Goal: Information Seeking & Learning: Find contact information

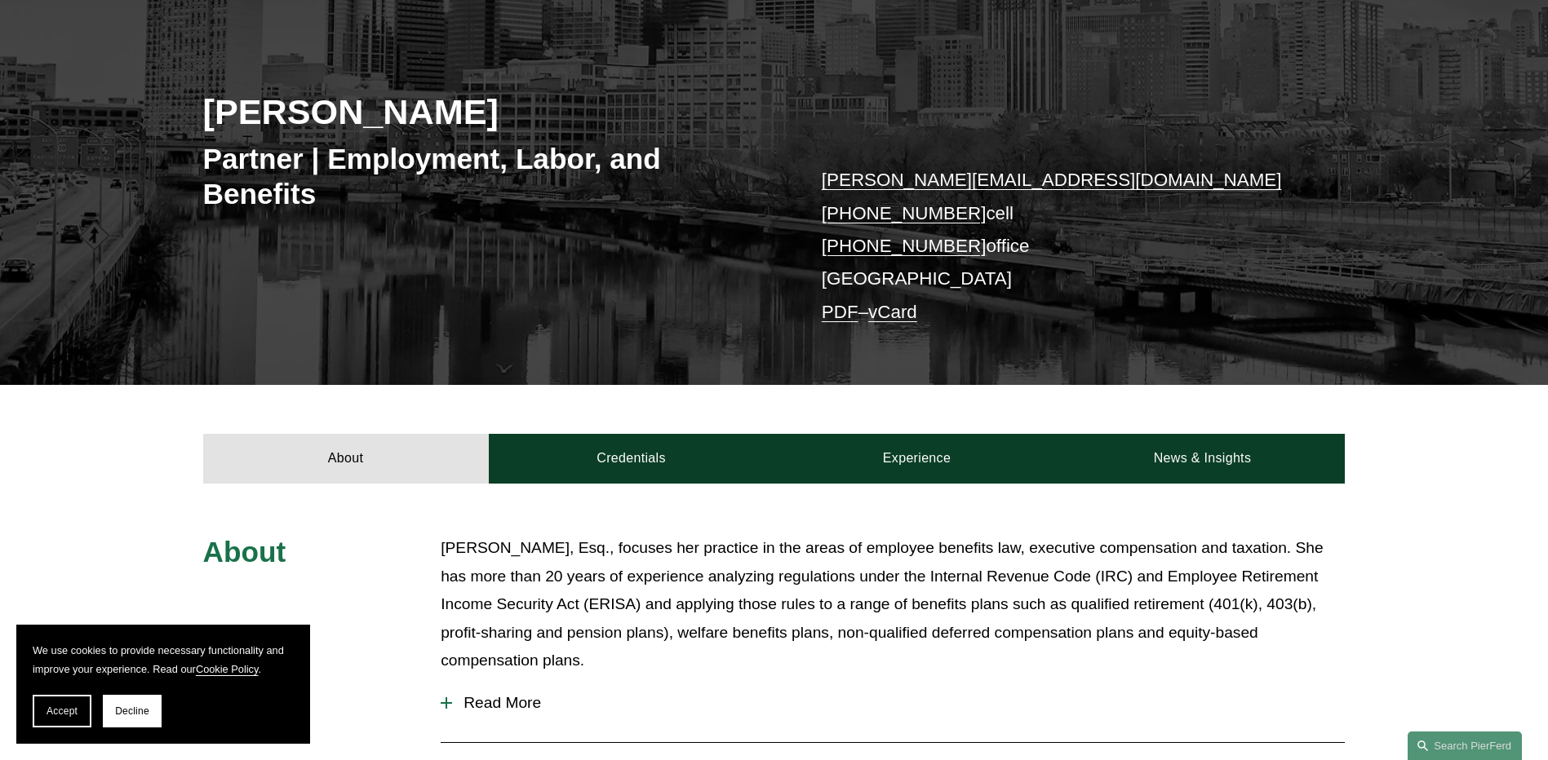
scroll to position [218, 0]
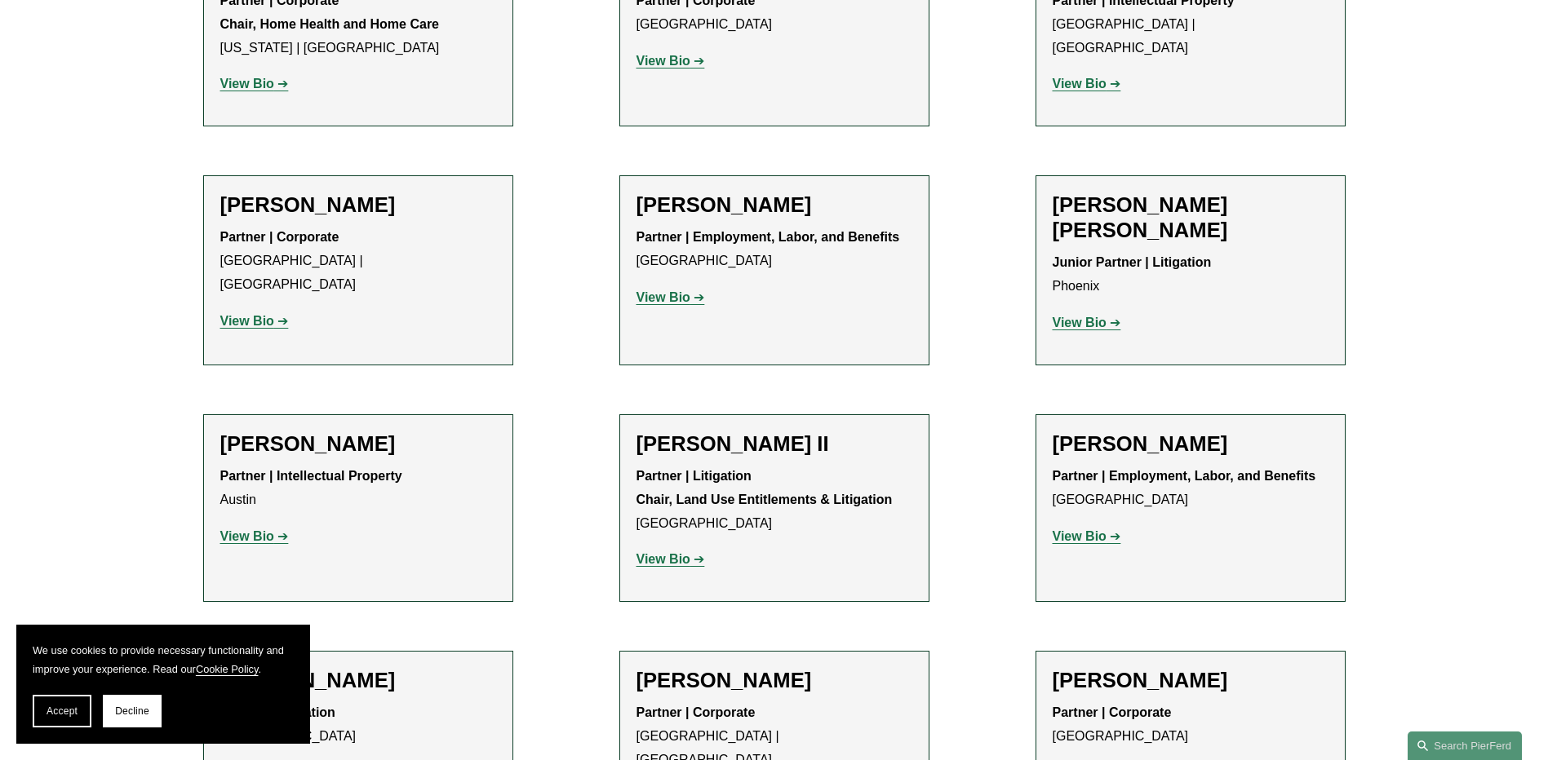
scroll to position [1523, 0]
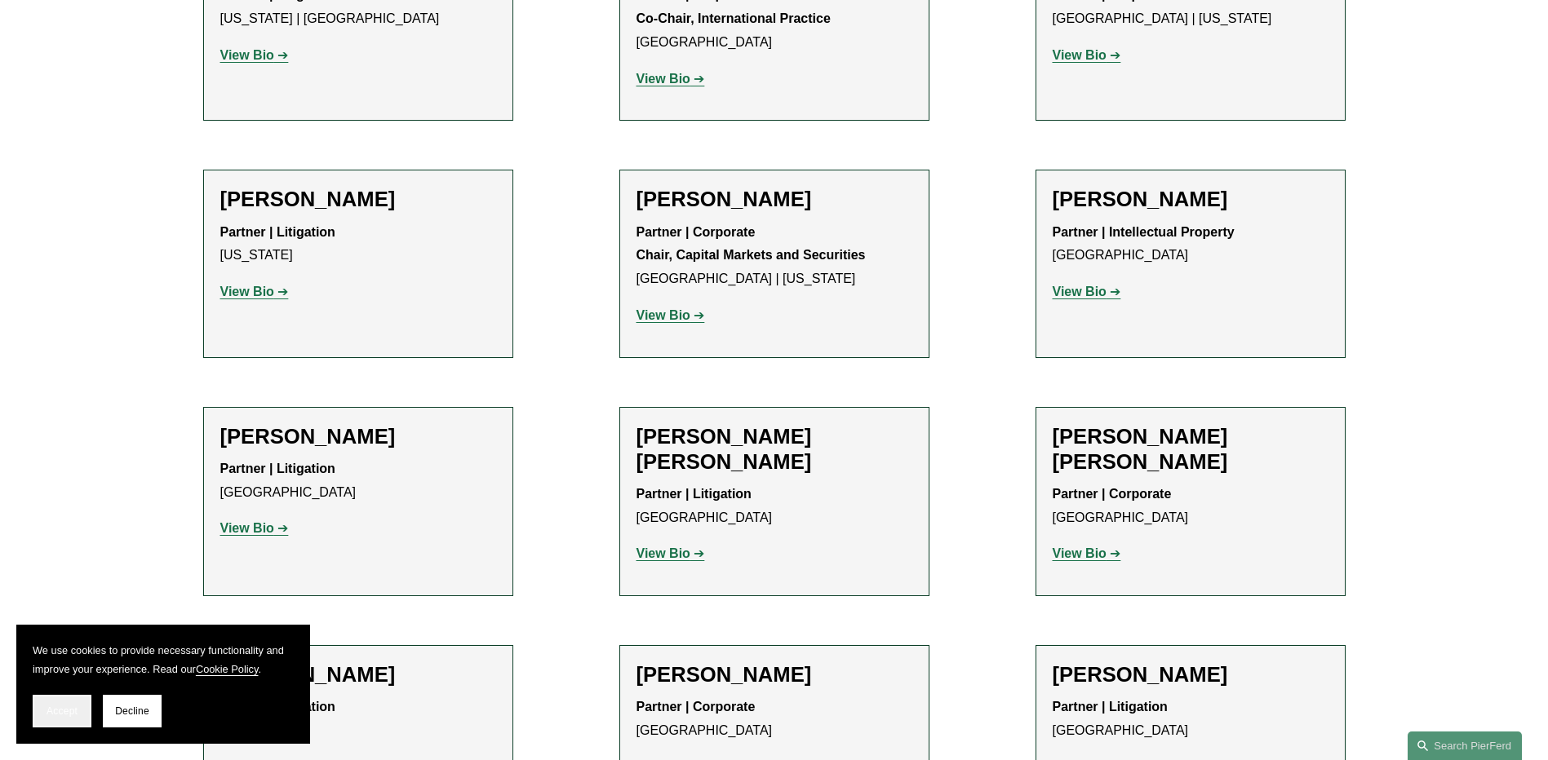
click at [62, 715] on span "Accept" at bounding box center [61, 711] width 31 height 11
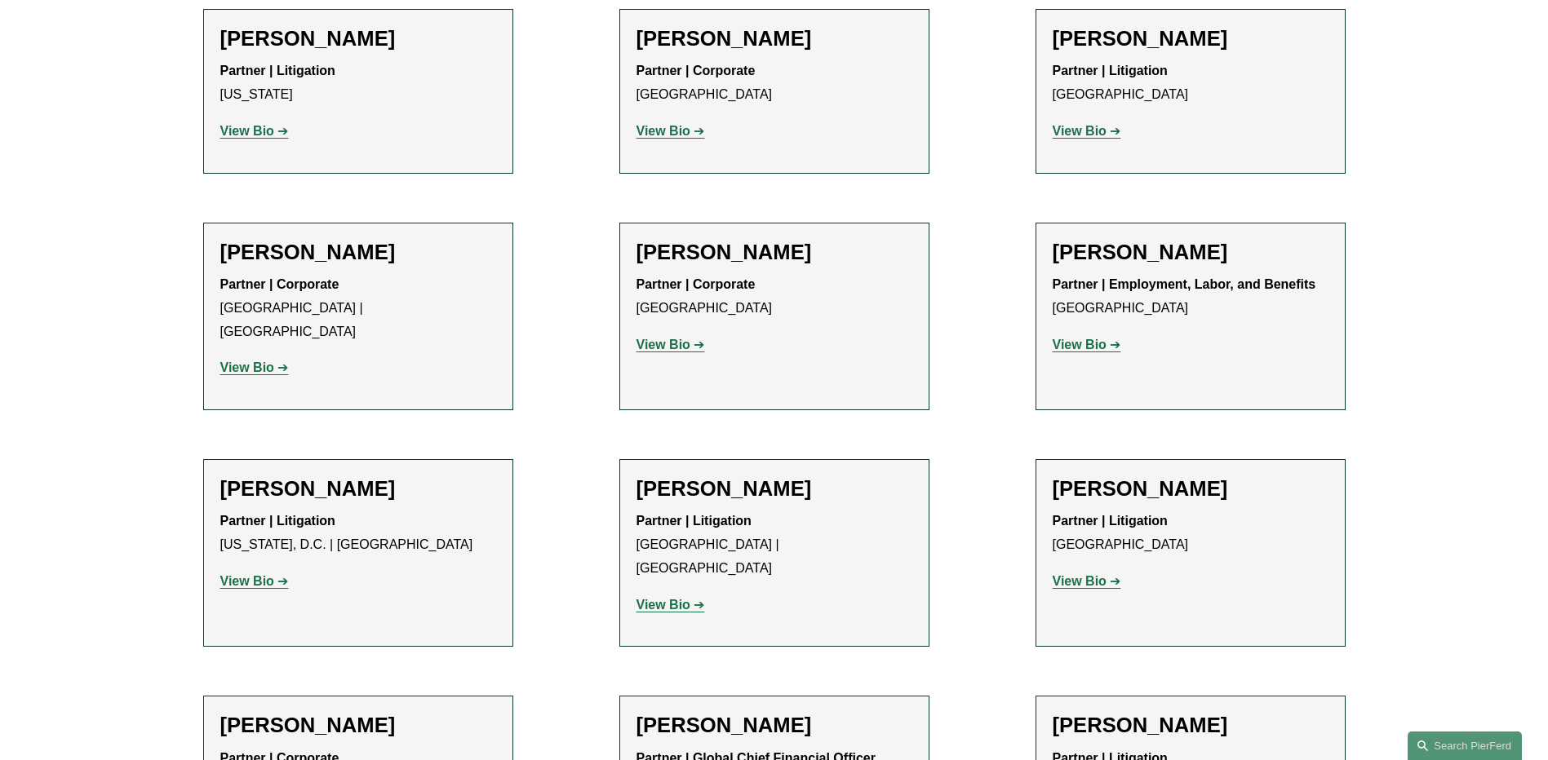
scroll to position [12132, 0]
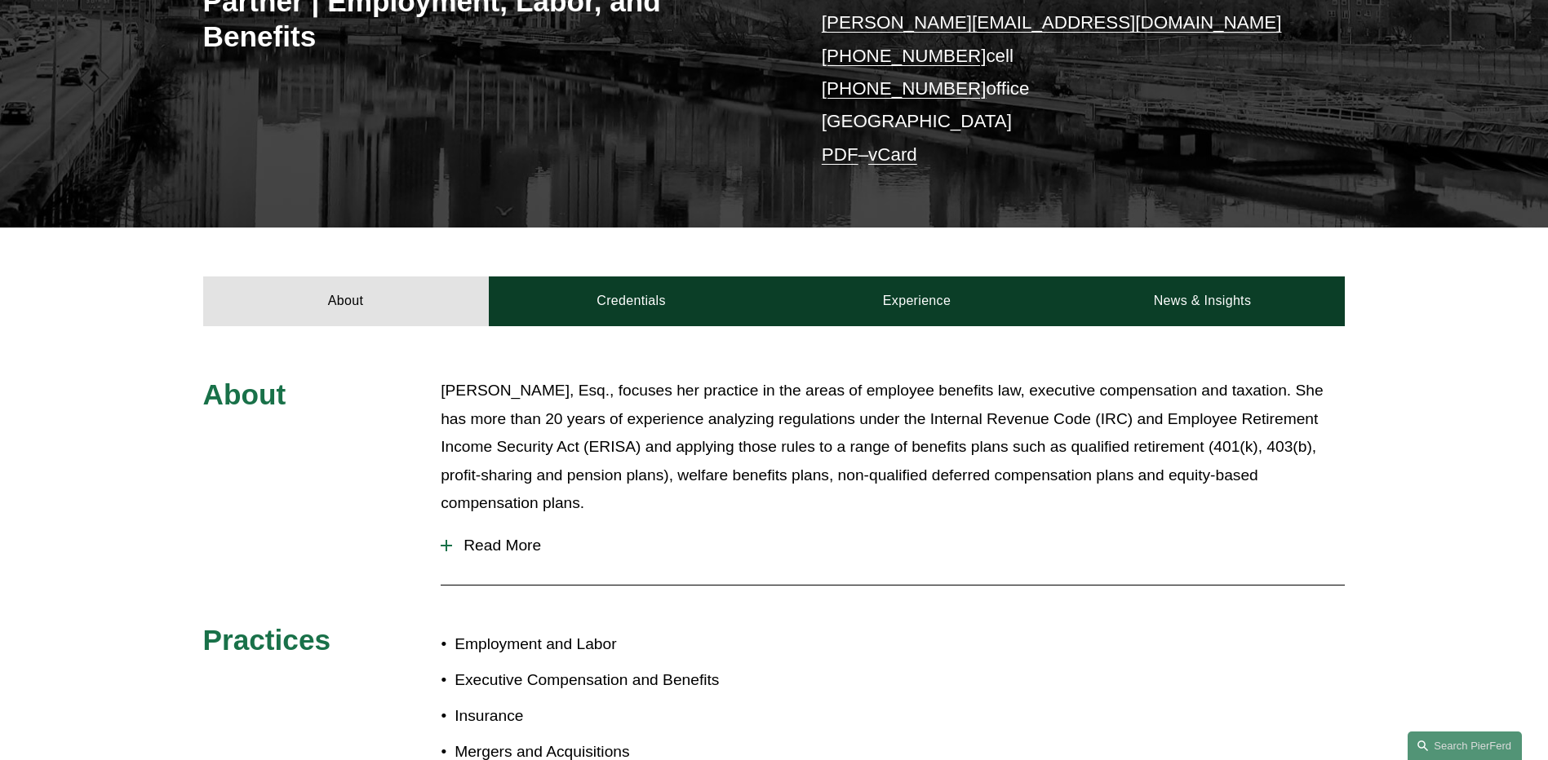
scroll to position [435, 0]
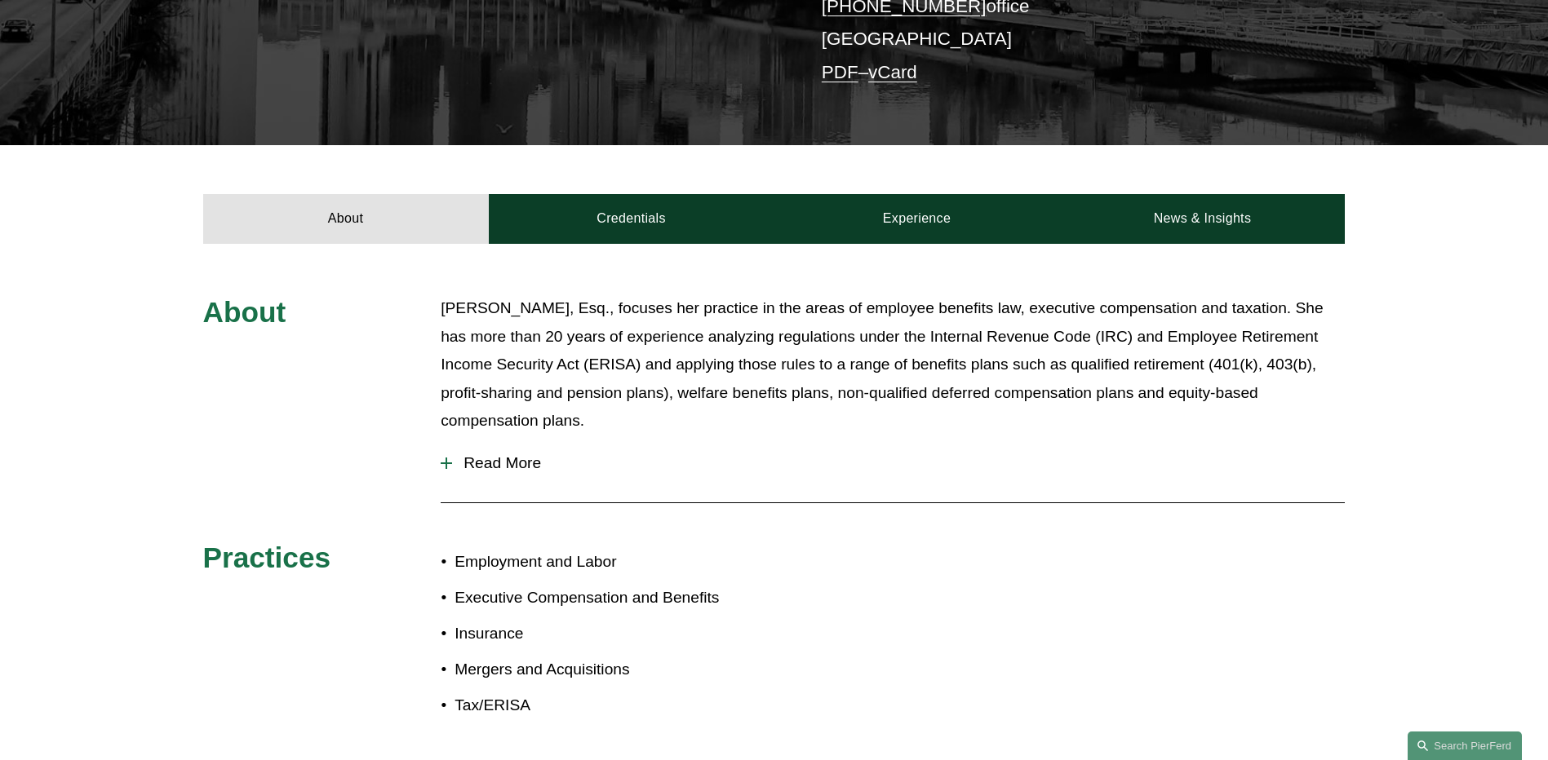
click at [134, 395] on div "About Sarah Ivy, Esq., focuses her practice in the areas of employee benefits l…" at bounding box center [774, 515] width 1548 height 442
click at [578, 408] on p "Sarah Ivy, Esq., focuses her practice in the areas of employee benefits law, ex…" at bounding box center [893, 364] width 904 height 141
